Goal: Communication & Community: Answer question/provide support

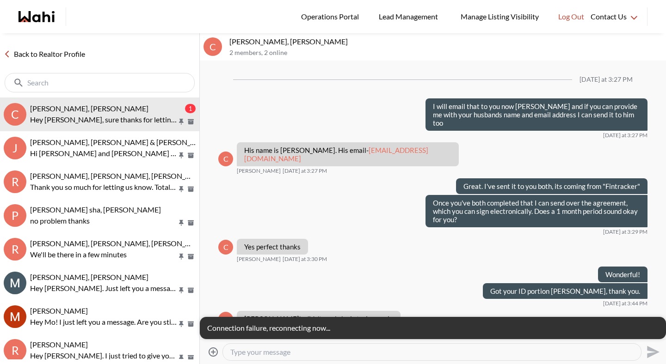
scroll to position [845, 0]
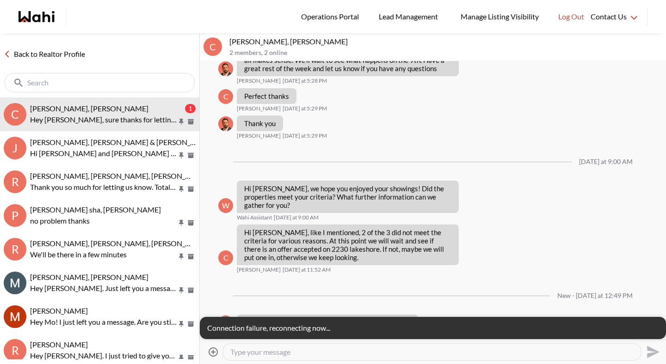
click at [294, 277] on div "New - [DATE] at 12:49 PM" at bounding box center [432, 295] width 429 height 37
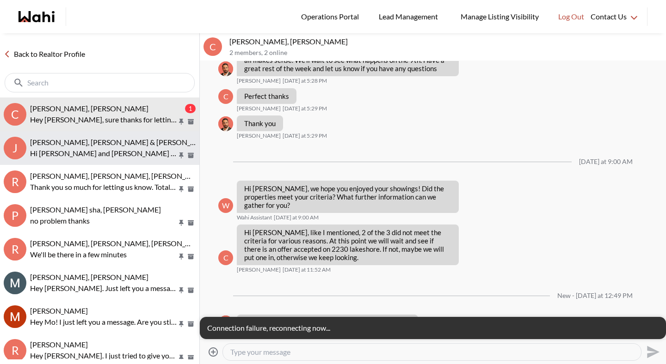
click at [94, 153] on p "Hi [PERSON_NAME] and [PERSON_NAME] & [PERSON_NAME], we hope you enjoyed your sh…" at bounding box center [103, 153] width 147 height 11
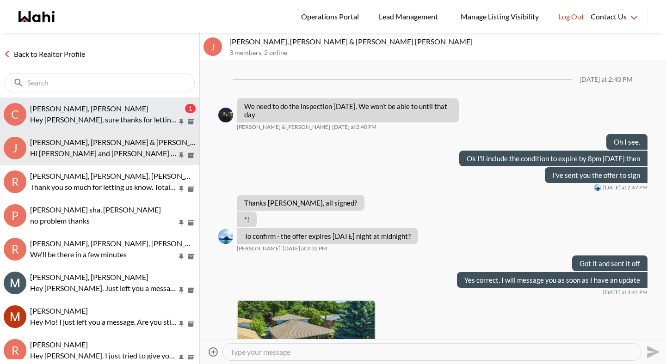
scroll to position [1235, 0]
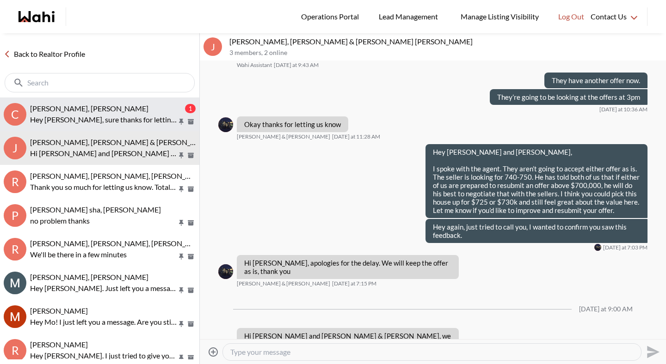
click at [95, 122] on p "Hey [PERSON_NAME], sure thanks for letting us know." at bounding box center [103, 119] width 147 height 11
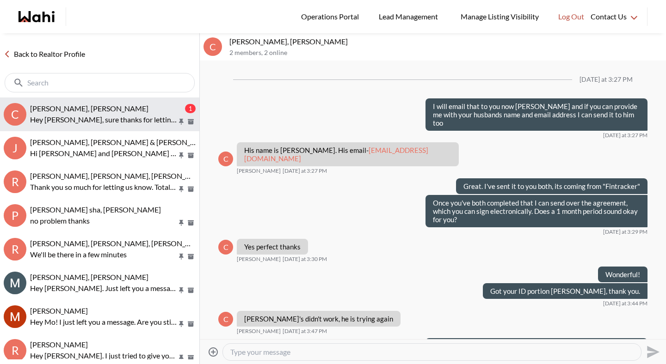
scroll to position [845, 0]
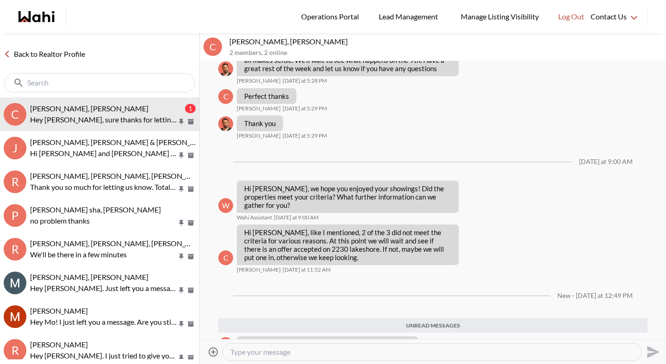
click at [75, 55] on link "Back to Realtor Profile" at bounding box center [44, 54] width 89 height 12
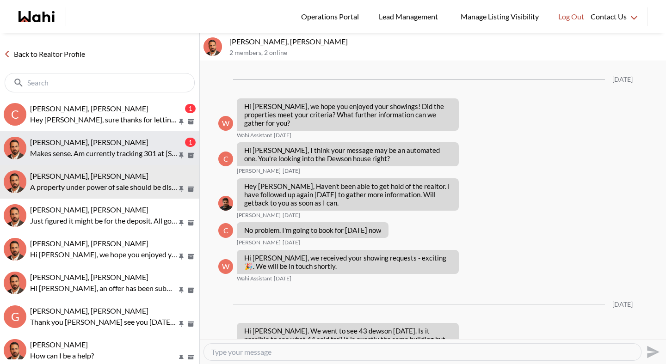
scroll to position [1046, 0]
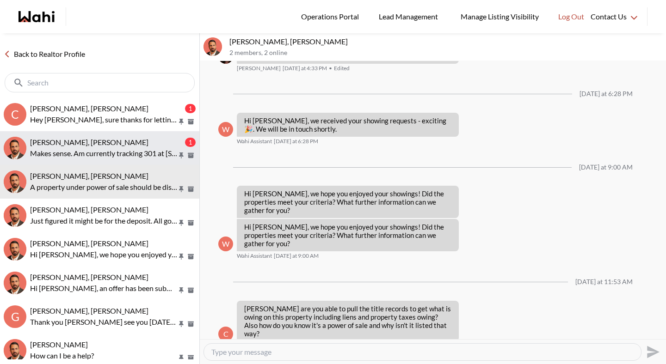
click at [102, 139] on span "Josh Hortaleza, Behnam" at bounding box center [89, 142] width 118 height 9
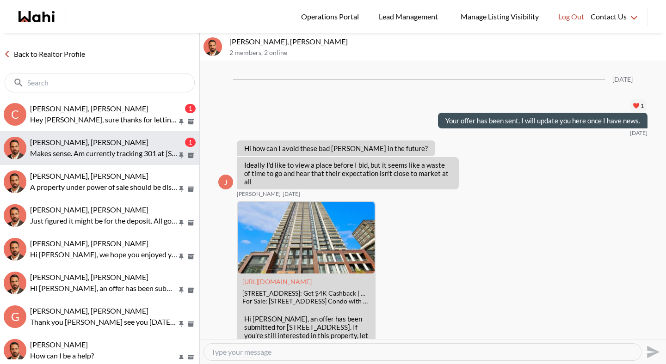
scroll to position [1170, 0]
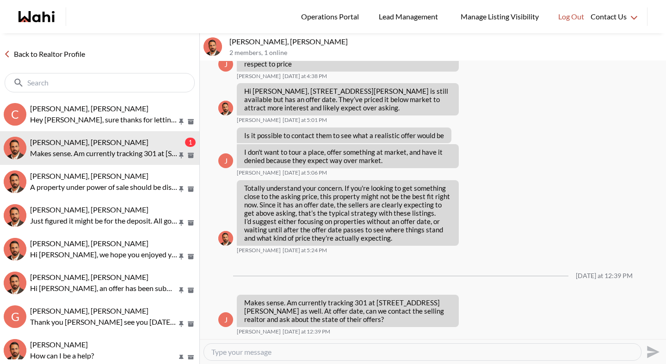
click at [339, 352] on textarea "Type your message" at bounding box center [422, 352] width 422 height 9
type textarea "W"
type textarea "Sure we can. Also, when a property you have viewed receives an offer, we are no…"
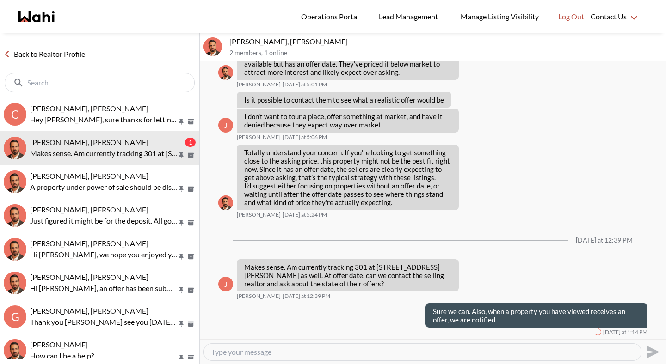
scroll to position [1206, 0]
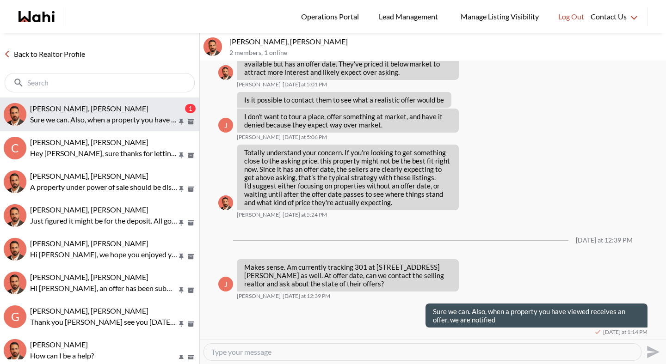
click at [97, 112] on span "Josh Hortaleza, Behnam" at bounding box center [89, 108] width 118 height 9
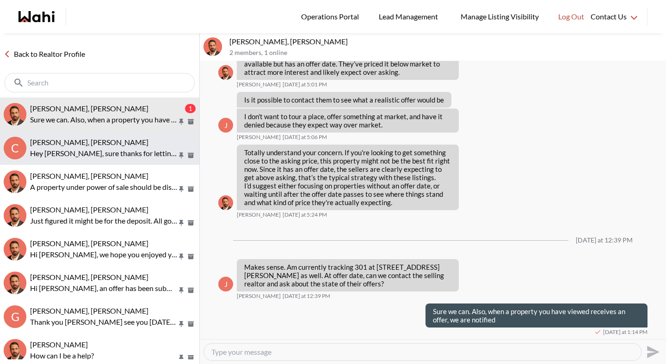
click at [100, 139] on span "[PERSON_NAME], [PERSON_NAME]" at bounding box center [89, 142] width 118 height 9
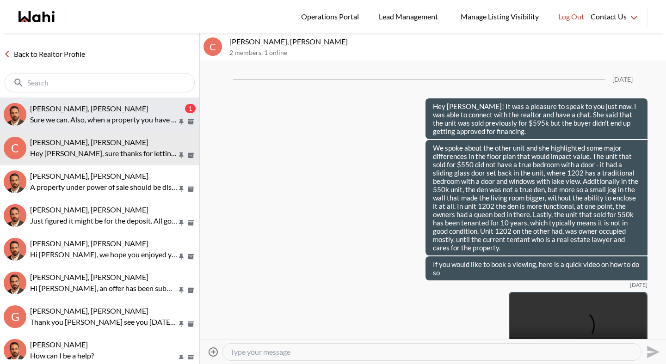
scroll to position [4419, 0]
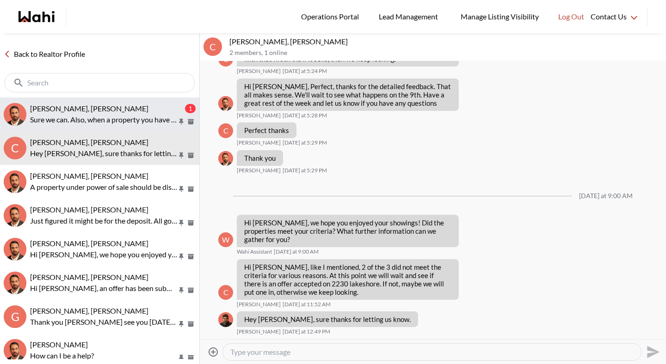
click at [101, 117] on p "Sure we can. Also, when a property you have viewed receives an offer, we are no…" at bounding box center [103, 119] width 147 height 11
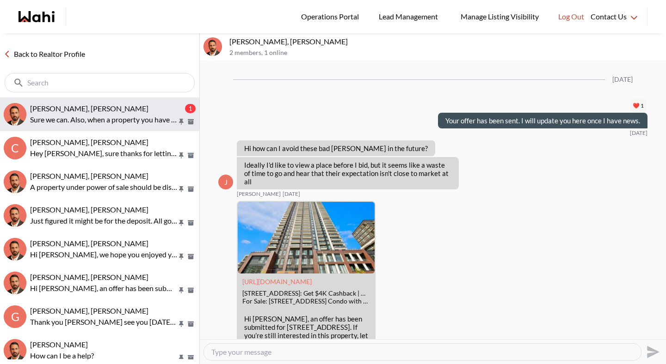
scroll to position [1206, 0]
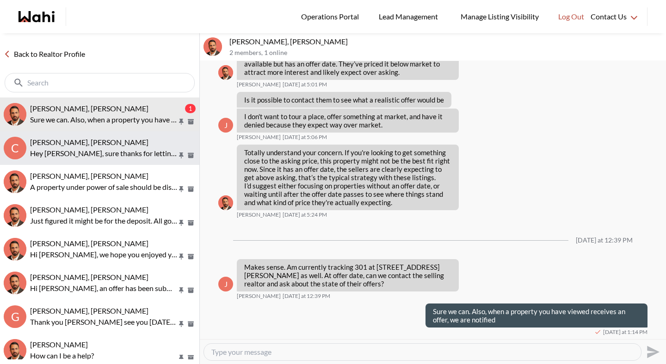
click at [102, 140] on span "[PERSON_NAME], [PERSON_NAME]" at bounding box center [89, 142] width 118 height 9
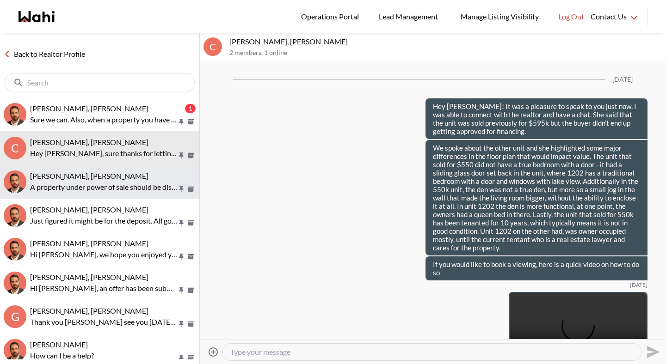
scroll to position [4419, 0]
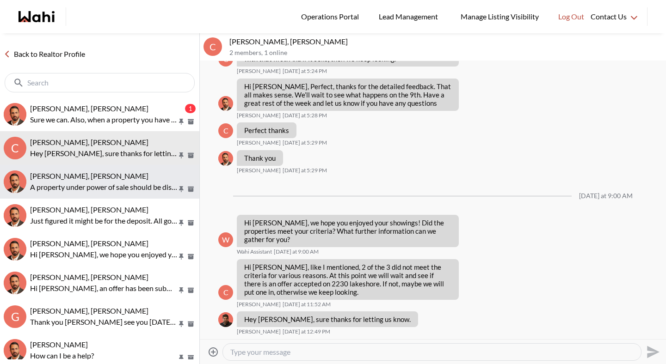
click at [100, 186] on p "A property under power of sale should be disclosed on the listing. The seller i…" at bounding box center [103, 187] width 147 height 11
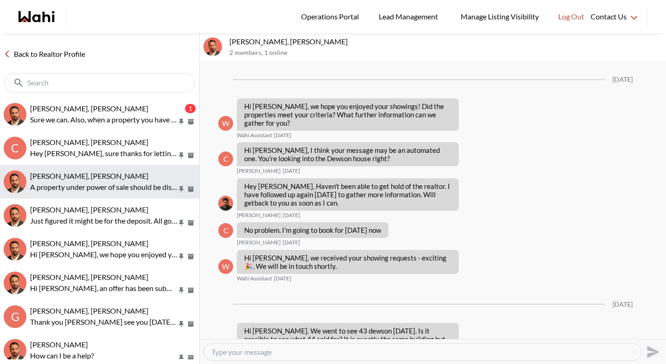
scroll to position [1046, 0]
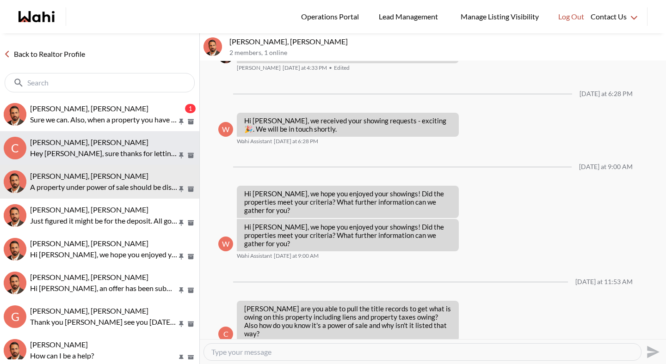
click at [101, 158] on p "Hey [PERSON_NAME], sure thanks for letting us know." at bounding box center [103, 153] width 147 height 11
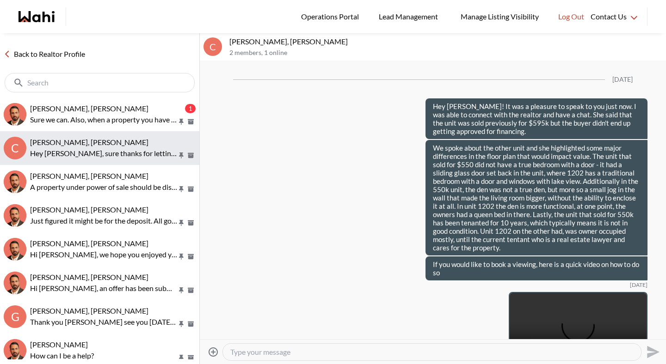
scroll to position [4419, 0]
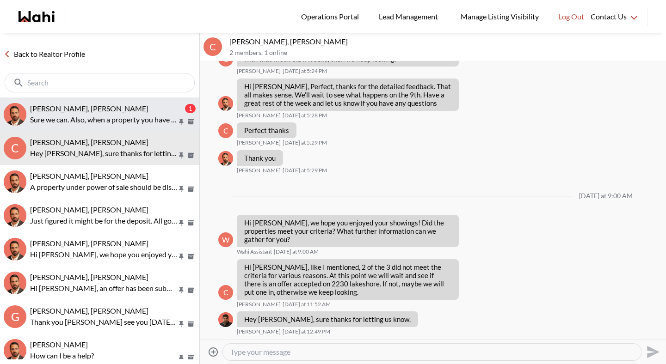
click at [101, 121] on p "Sure we can. Also, when a property you have viewed receives an offer, we are no…" at bounding box center [103, 119] width 147 height 11
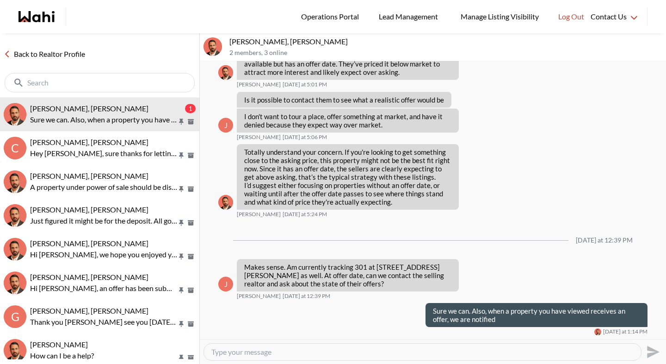
scroll to position [1205, 0]
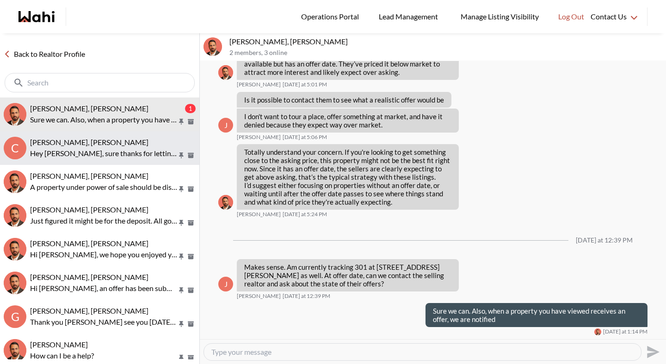
click at [82, 153] on p "Hey [PERSON_NAME], sure thanks for letting us know." at bounding box center [103, 153] width 147 height 11
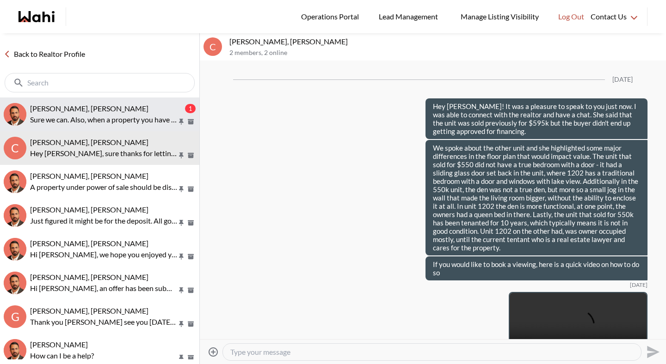
scroll to position [4419, 0]
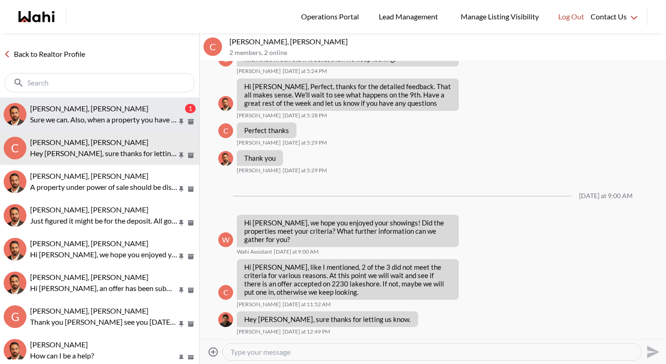
click at [88, 123] on p "Sure we can. Also, when a property you have viewed receives an offer, we are no…" at bounding box center [103, 119] width 147 height 11
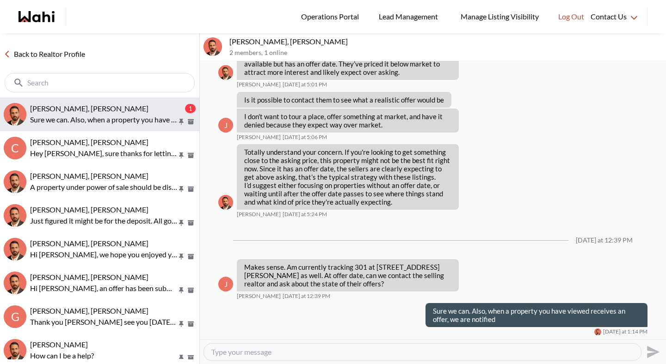
click at [92, 112] on span "Josh Hortaleza, Behnam" at bounding box center [89, 108] width 118 height 9
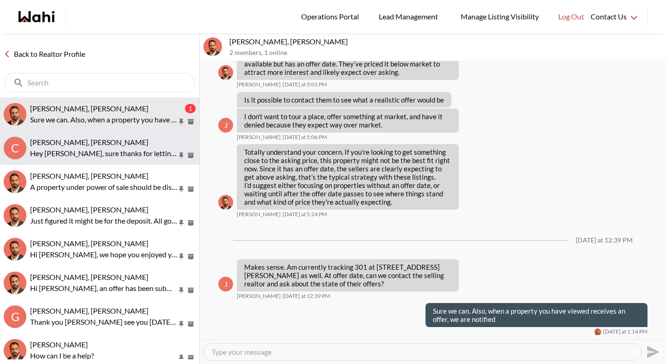
click at [89, 143] on span "[PERSON_NAME], [PERSON_NAME]" at bounding box center [89, 142] width 118 height 9
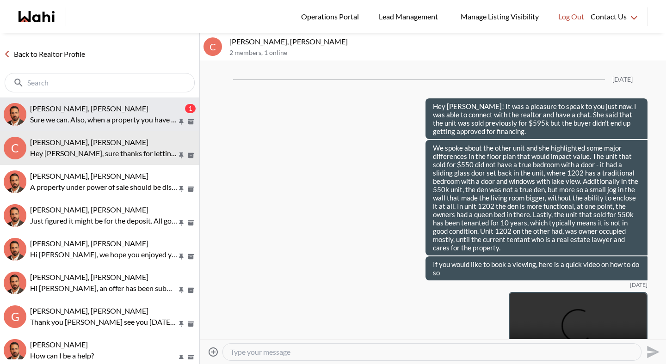
scroll to position [4419, 0]
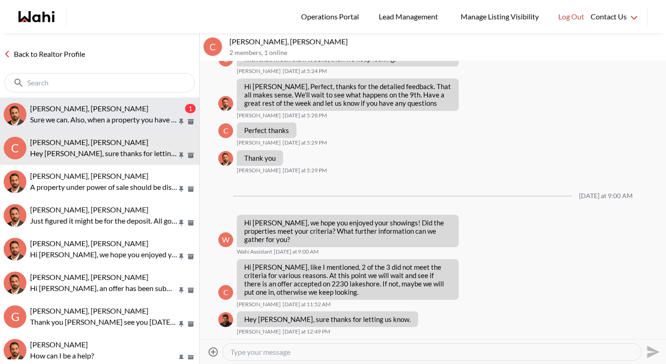
click at [88, 120] on p "Sure we can. Also, when a property you have viewed receives an offer, we are no…" at bounding box center [103, 119] width 147 height 11
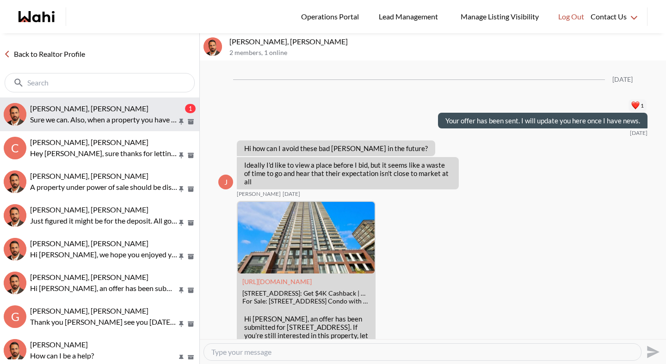
scroll to position [1205, 0]
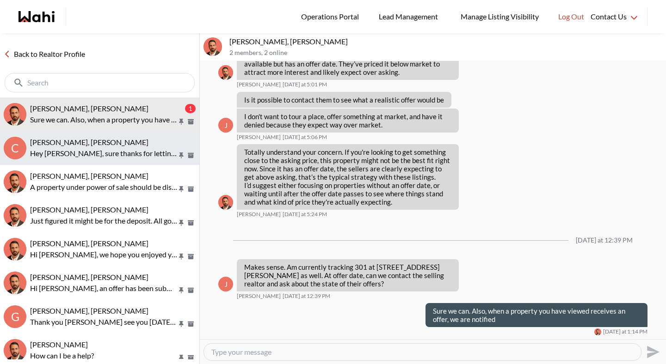
click at [87, 145] on span "[PERSON_NAME], [PERSON_NAME]" at bounding box center [89, 142] width 118 height 9
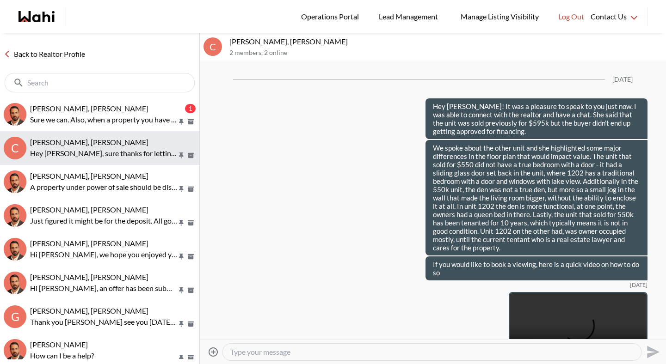
scroll to position [4419, 0]
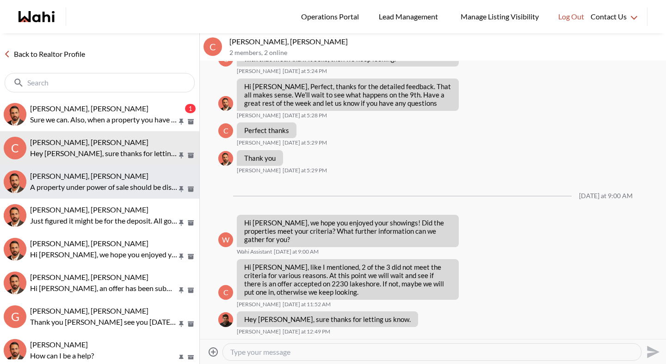
click at [91, 172] on span "Caroline Rouben, Behnam" at bounding box center [89, 175] width 118 height 9
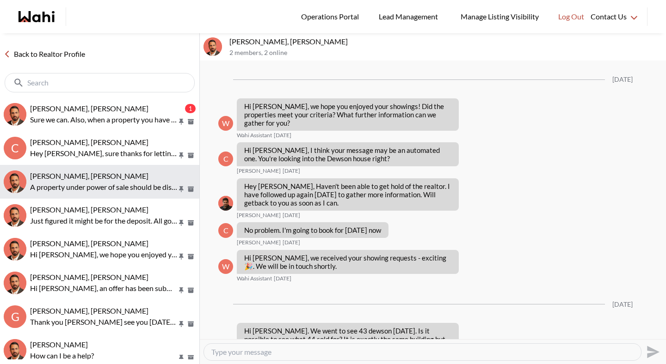
scroll to position [1046, 0]
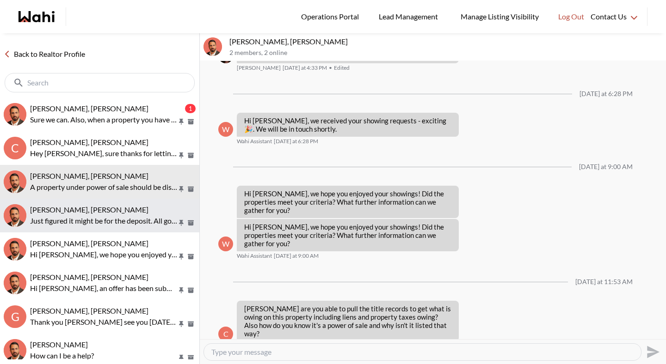
click at [95, 205] on button "Rita Kukendran, Behnam Just figured it might be for the deposit. All good. Than…" at bounding box center [99, 216] width 199 height 34
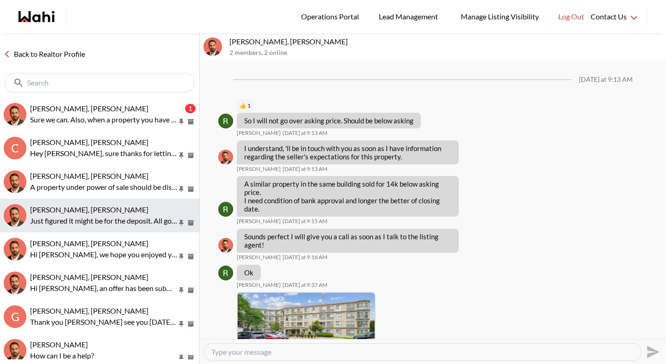
scroll to position [815, 0]
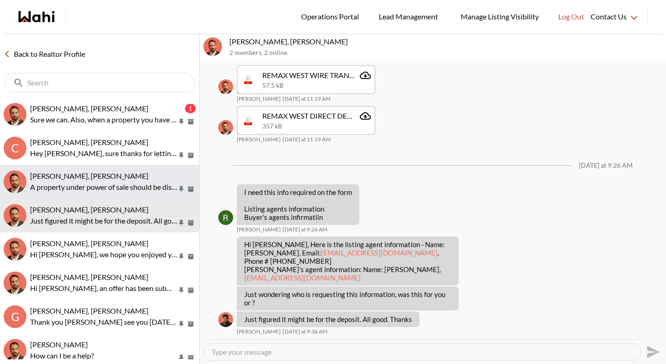
click at [94, 182] on p "A property under power of sale should be disclosed on the listing. The seller i…" at bounding box center [103, 187] width 147 height 11
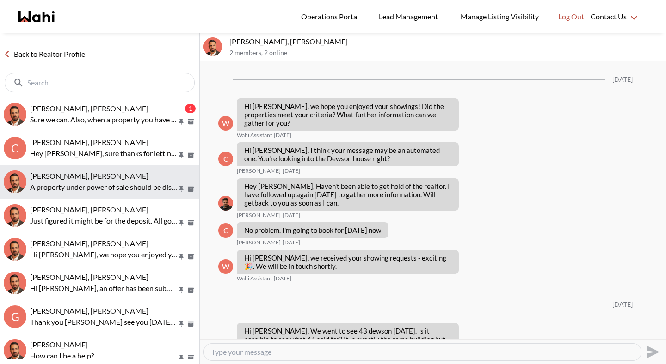
scroll to position [1046, 0]
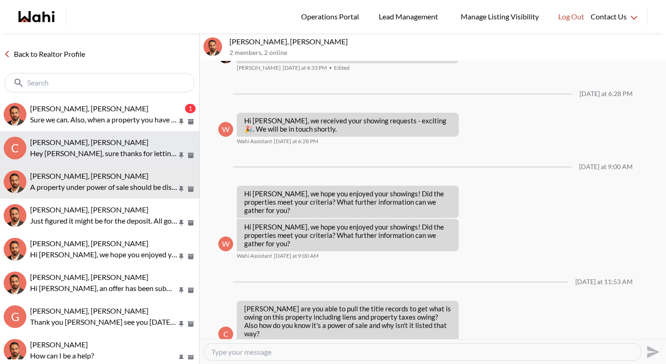
click at [95, 152] on p "Hey [PERSON_NAME], sure thanks for letting us know." at bounding box center [103, 153] width 147 height 11
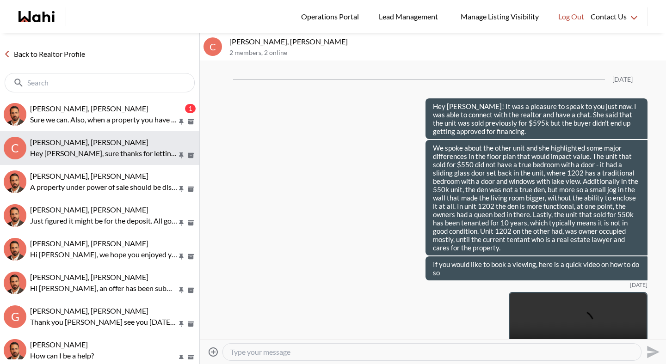
scroll to position [4419, 0]
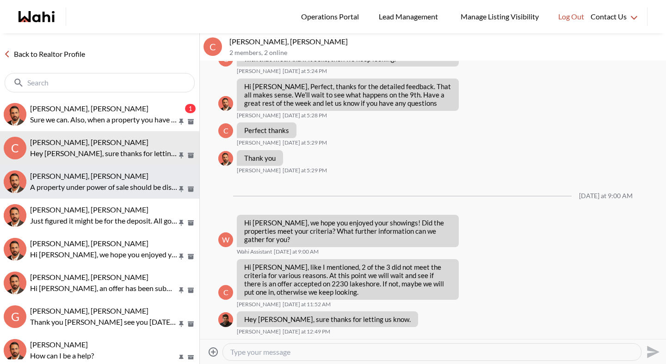
click at [98, 180] on div "Caroline Rouben, Behnam A property under power of sale should be disclosed on t…" at bounding box center [112, 181] width 165 height 21
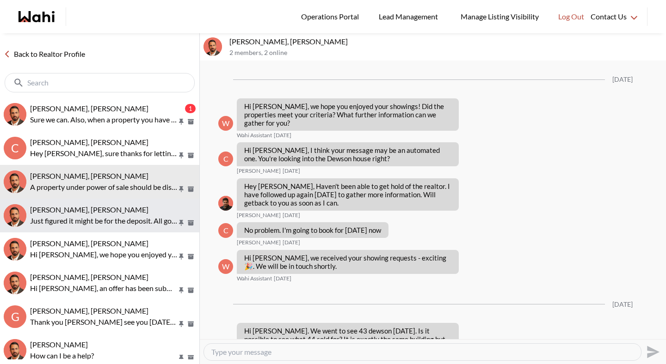
scroll to position [1046, 0]
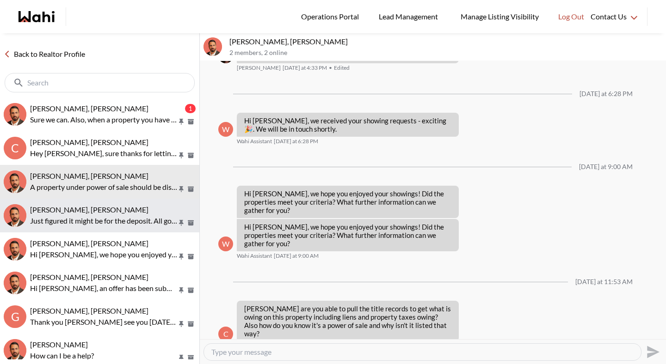
click at [101, 211] on span "Rita Kukendran, Behnam" at bounding box center [89, 209] width 118 height 9
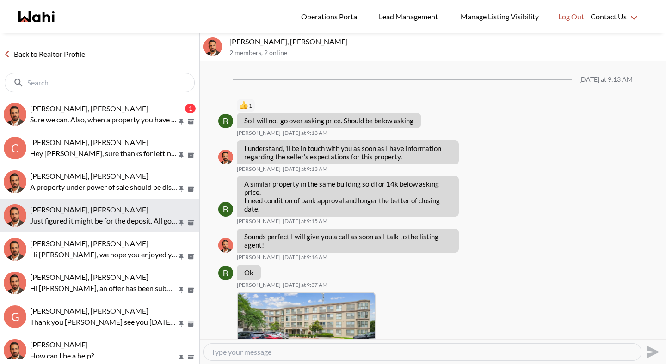
scroll to position [815, 0]
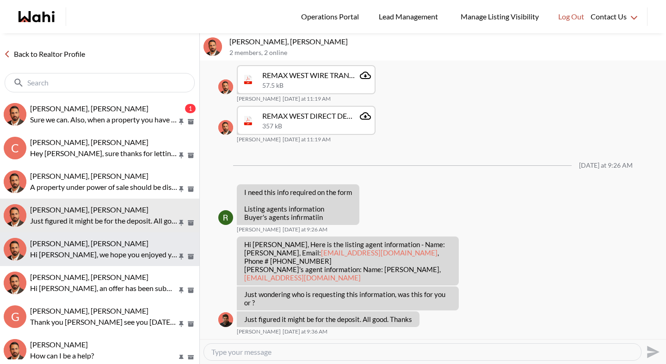
click at [106, 236] on button "khalid Alvi, Behnam Hi Khalid, we hope you enjoyed your showings! Did the prope…" at bounding box center [99, 249] width 199 height 34
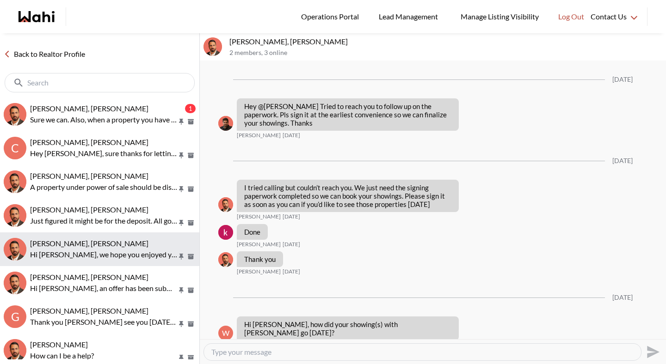
scroll to position [1492, 0]
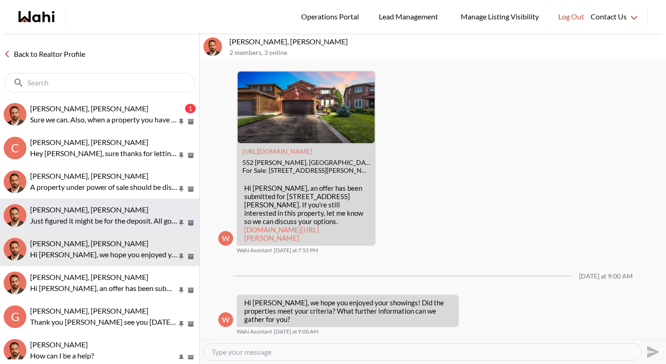
click at [108, 216] on p "Just figured it might be for the deposit. All good. Thanks" at bounding box center [103, 220] width 147 height 11
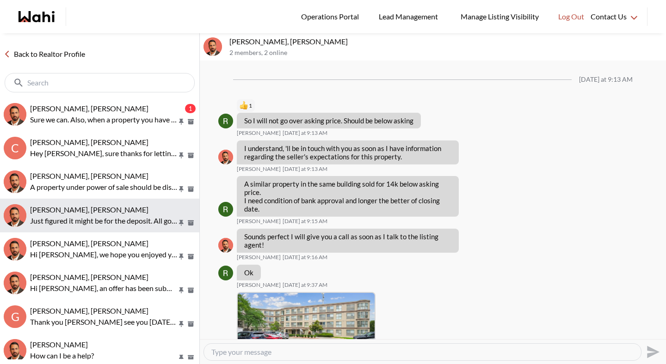
scroll to position [815, 0]
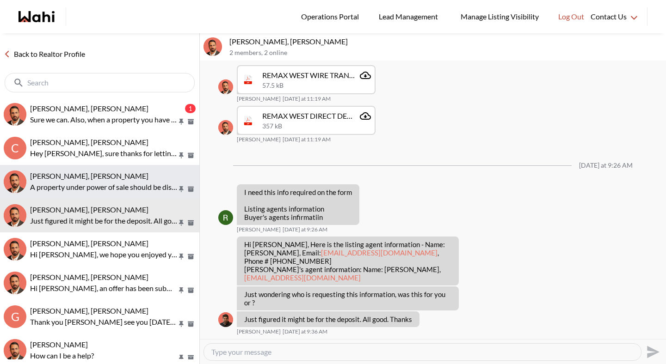
click at [107, 187] on p "A property under power of sale should be disclosed on the listing. The seller i…" at bounding box center [103, 187] width 147 height 11
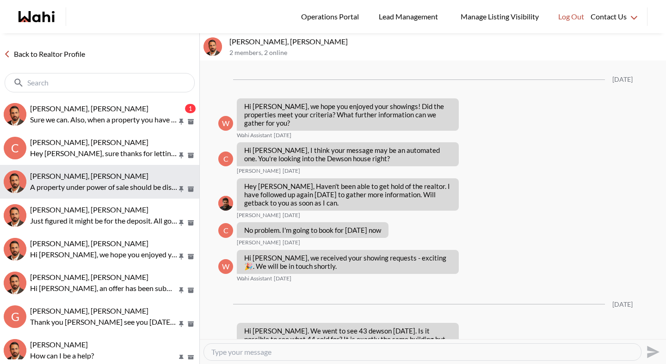
scroll to position [1046, 0]
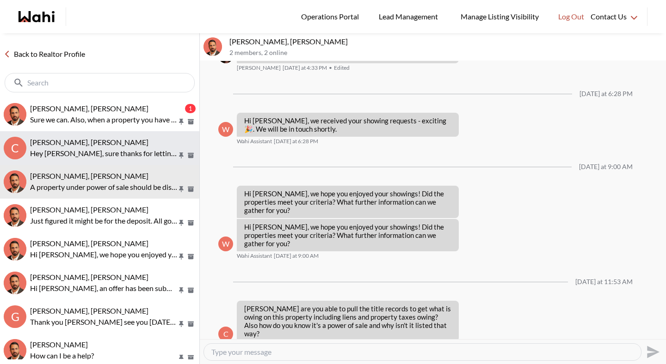
click at [106, 156] on p "Hey [PERSON_NAME], sure thanks for letting us know." at bounding box center [103, 153] width 147 height 11
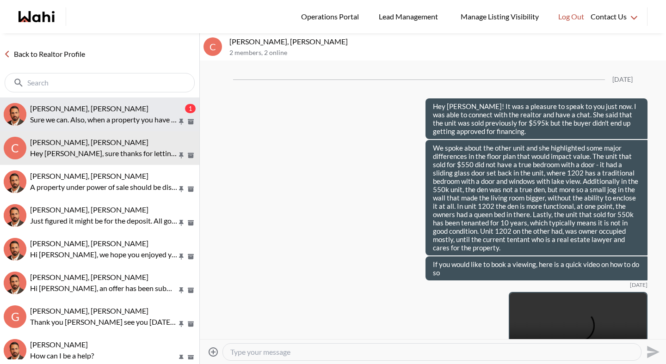
scroll to position [4419, 0]
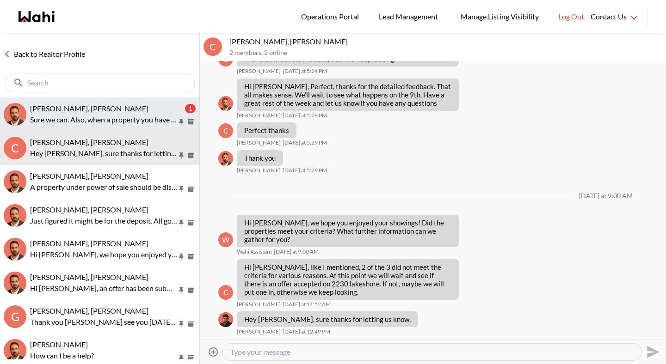
click at [102, 122] on p "Sure we can. Also, when a property you have viewed receives an offer, we are no…" at bounding box center [103, 119] width 147 height 11
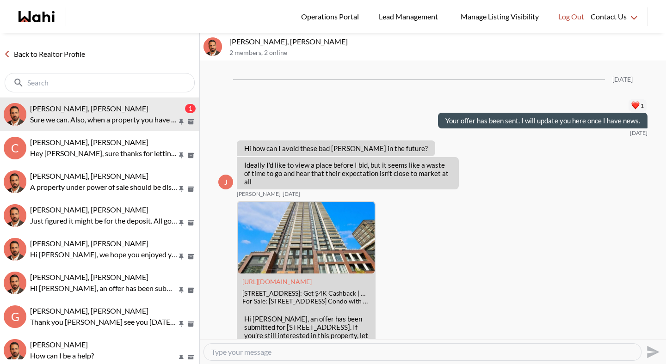
scroll to position [1205, 0]
